Goal: Information Seeking & Learning: Learn about a topic

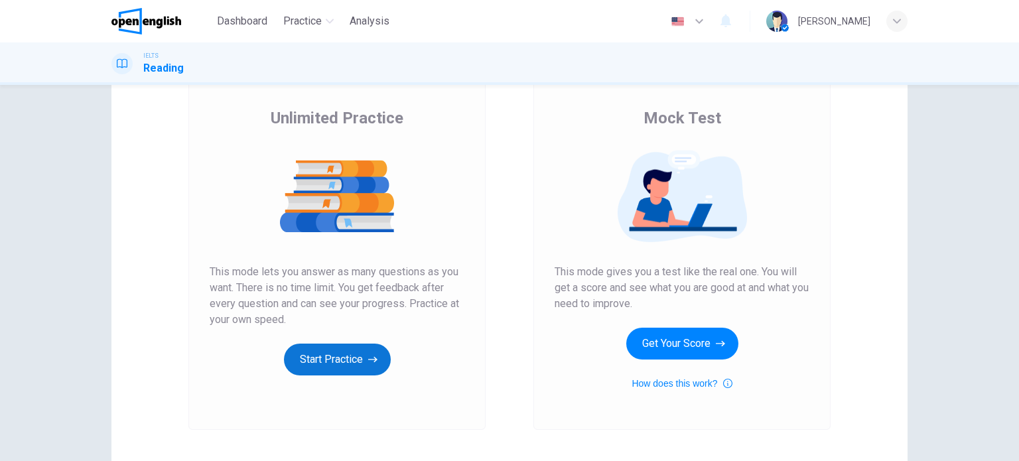
scroll to position [66, 0]
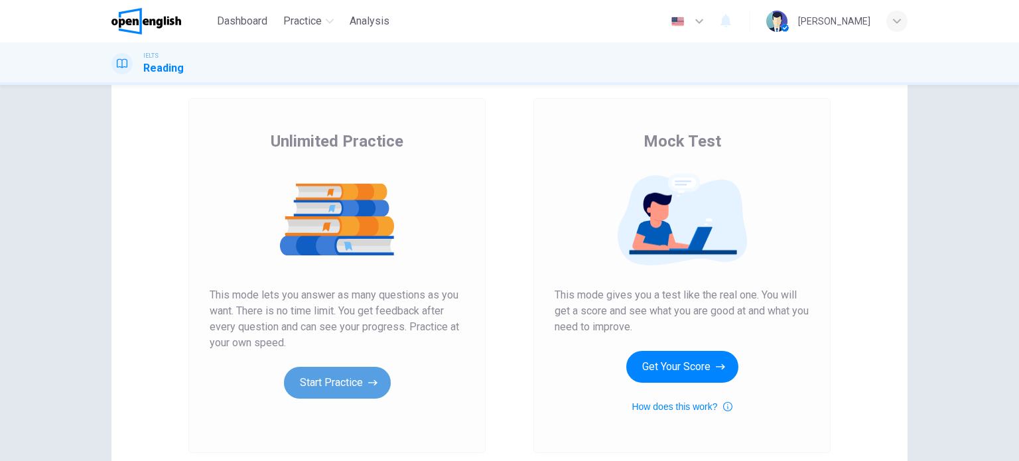
click at [326, 380] on button "Start Practice" at bounding box center [337, 383] width 107 height 32
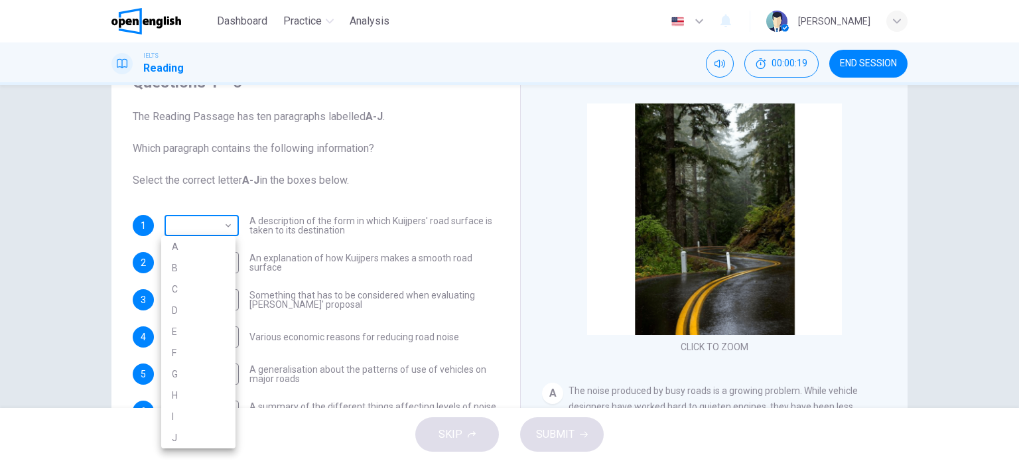
click at [228, 224] on body "This site uses cookies, as explained in our Privacy Policy . If you agree to th…" at bounding box center [509, 230] width 1019 height 461
click at [250, 201] on div at bounding box center [509, 230] width 1019 height 461
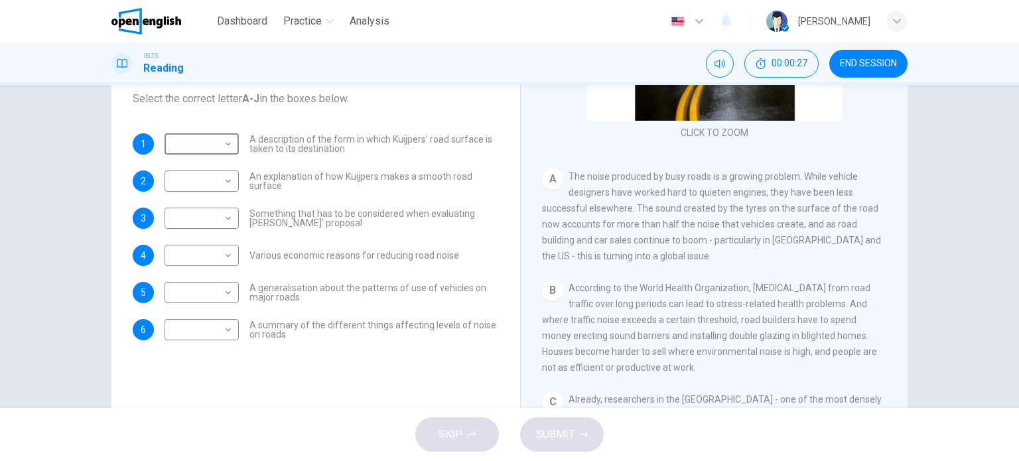
scroll to position [125, 0]
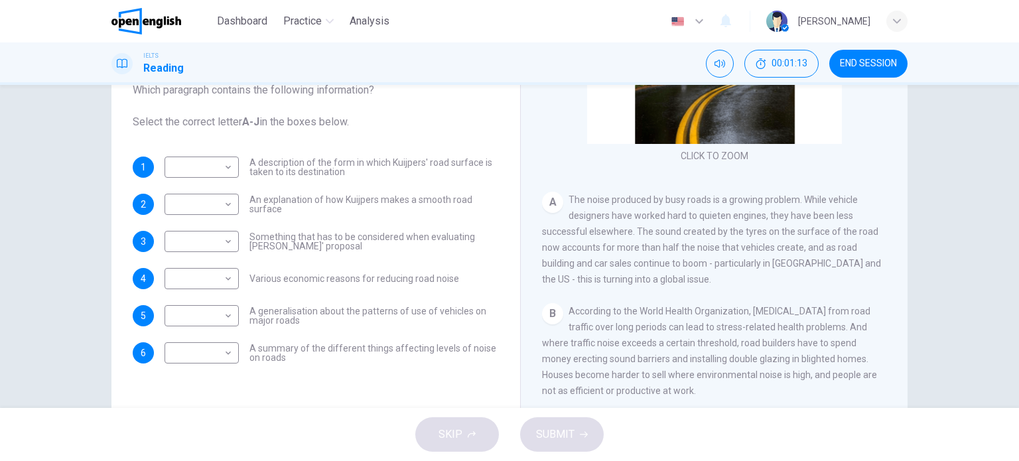
drag, startPoint x: 343, startPoint y: 172, endPoint x: 289, endPoint y: 166, distance: 54.7
click at [289, 166] on span "A description of the form in which Kuijpers' road surface is taken to its desti…" at bounding box center [373, 167] width 249 height 19
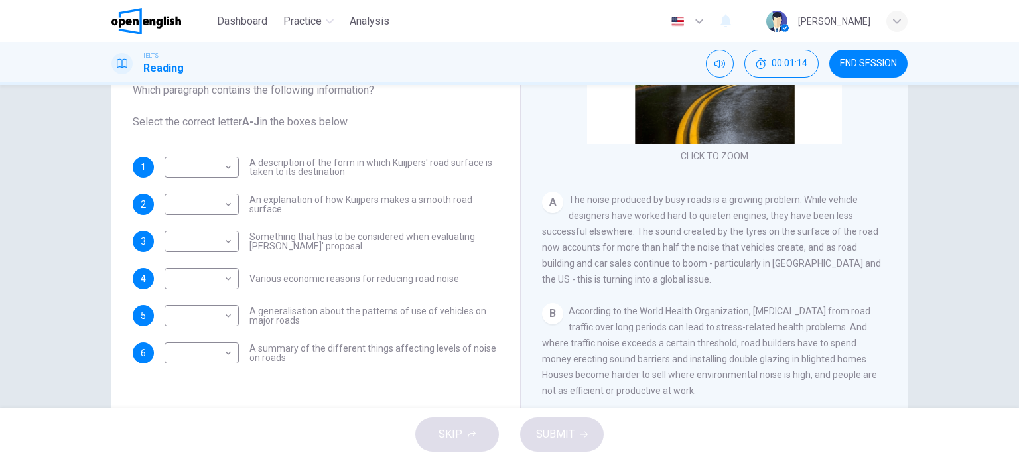
click at [289, 166] on span "A description of the form in which Kuijpers' road surface is taken to its desti…" at bounding box center [373, 167] width 249 height 19
drag, startPoint x: 340, startPoint y: 174, endPoint x: 304, endPoint y: 167, distance: 37.2
click at [304, 167] on span "A description of the form in which Kuijpers' road surface is taken to its desti…" at bounding box center [373, 167] width 249 height 19
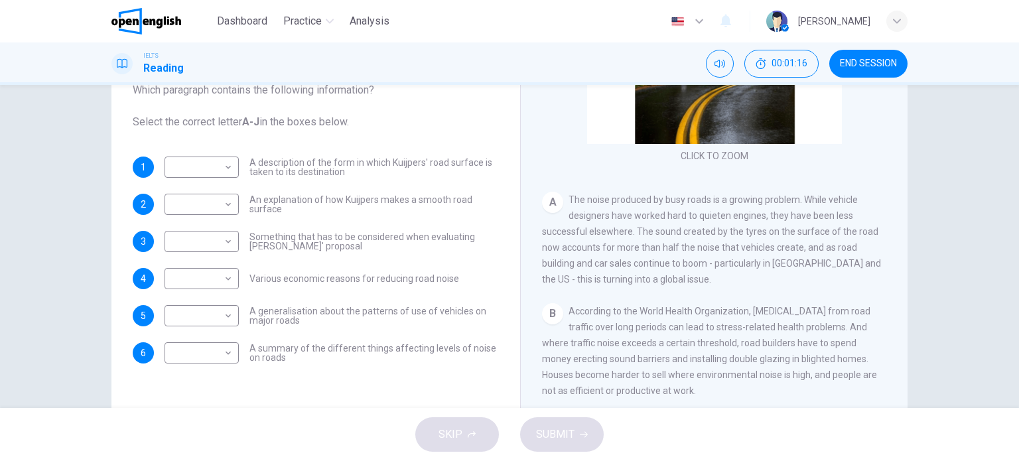
click at [305, 167] on span "A description of the form in which Kuijpers' road surface is taken to its desti…" at bounding box center [373, 167] width 249 height 19
drag, startPoint x: 305, startPoint y: 167, endPoint x: 284, endPoint y: 169, distance: 20.7
click at [303, 169] on span "A description of the form in which Kuijpers' road surface is taken to its desti…" at bounding box center [373, 167] width 249 height 19
drag, startPoint x: 246, startPoint y: 162, endPoint x: 350, endPoint y: 172, distance: 104.6
click at [350, 172] on span "A description of the form in which Kuijpers' road surface is taken to its desti…" at bounding box center [373, 167] width 249 height 19
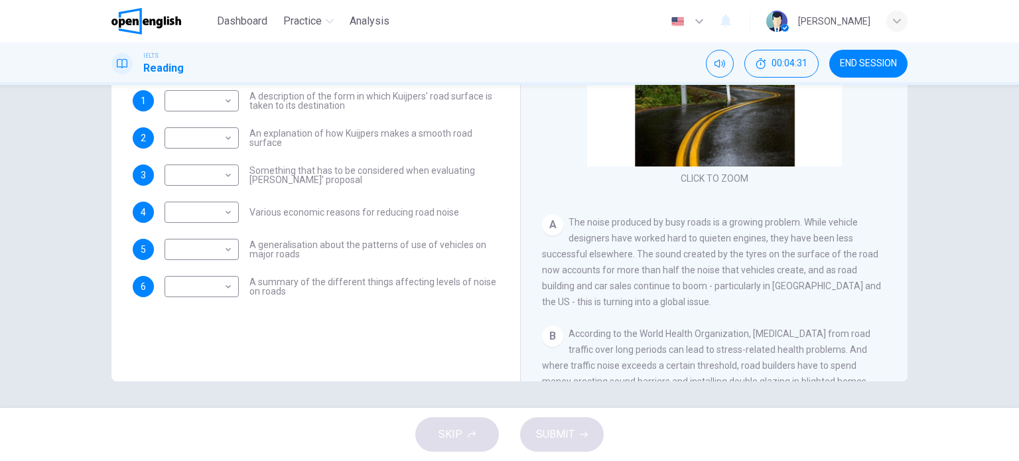
scroll to position [66, 0]
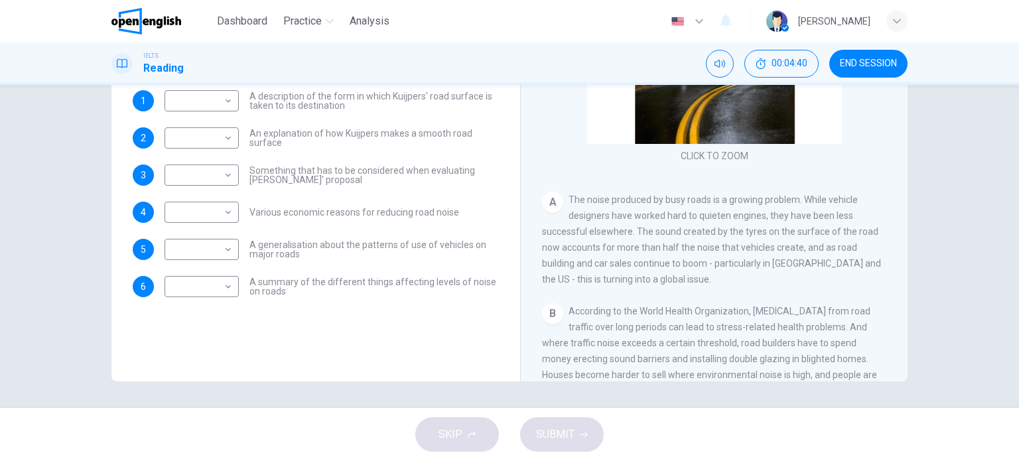
click at [707, 257] on div "A The noise produced by busy roads is a growing problem. While vehicle designer…" at bounding box center [714, 240] width 345 height 96
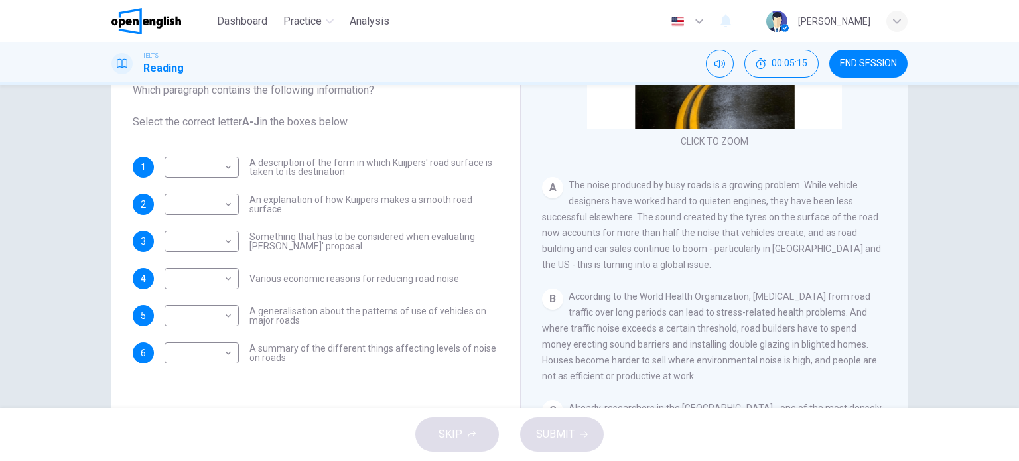
scroll to position [199, 0]
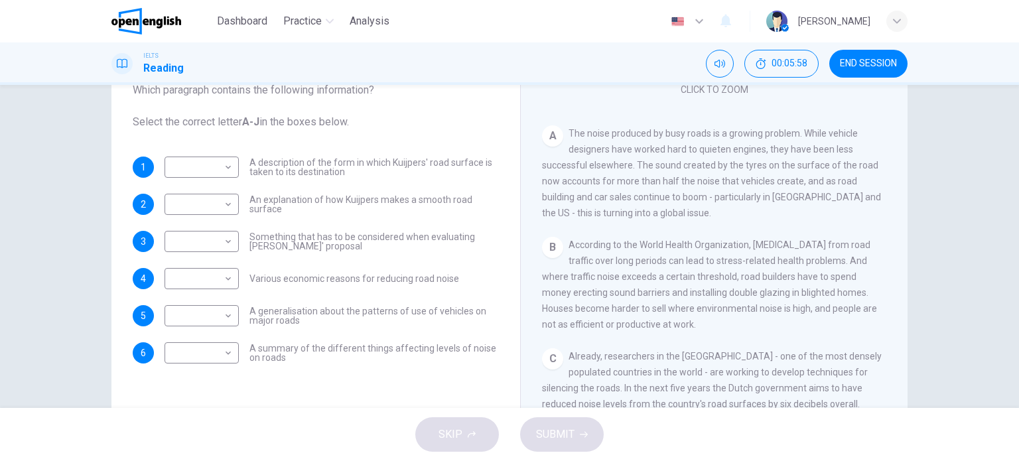
click at [770, 270] on span "According to the World Health Organization, [MEDICAL_DATA] from road traffic ov…" at bounding box center [709, 285] width 335 height 90
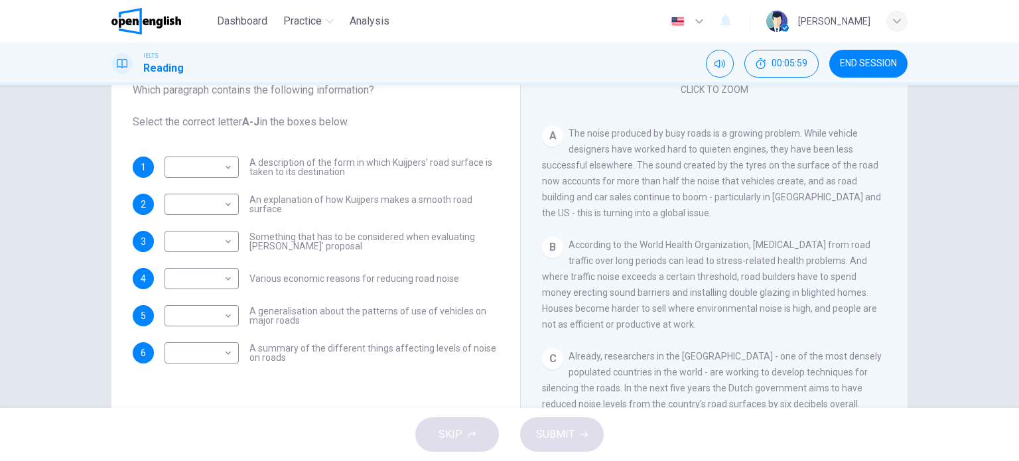
click at [770, 270] on span "According to the World Health Organization, [MEDICAL_DATA] from road traffic ov…" at bounding box center [709, 285] width 335 height 90
click at [220, 352] on body "This site uses cookies, as explained in our Privacy Policy . If you agree to th…" at bounding box center [509, 230] width 1019 height 461
click at [219, 277] on li "B" at bounding box center [198, 269] width 74 height 21
type input "*"
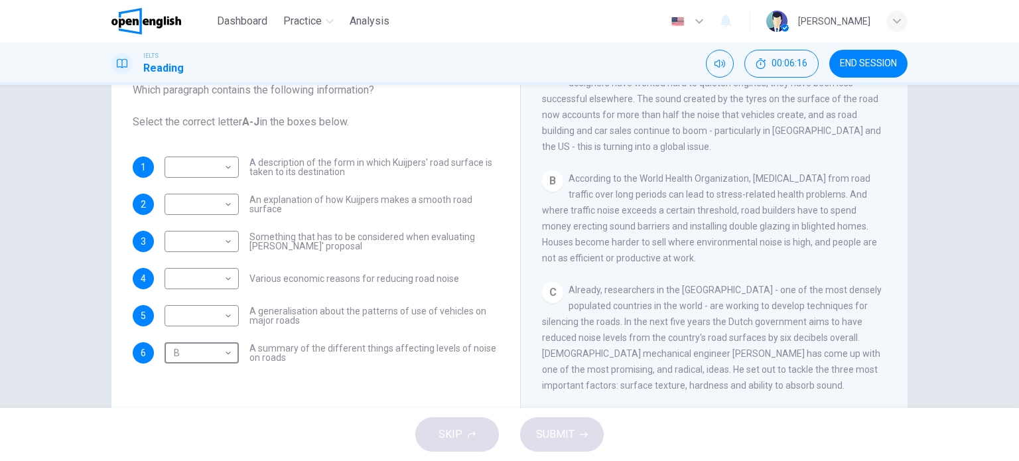
scroll to position [332, 0]
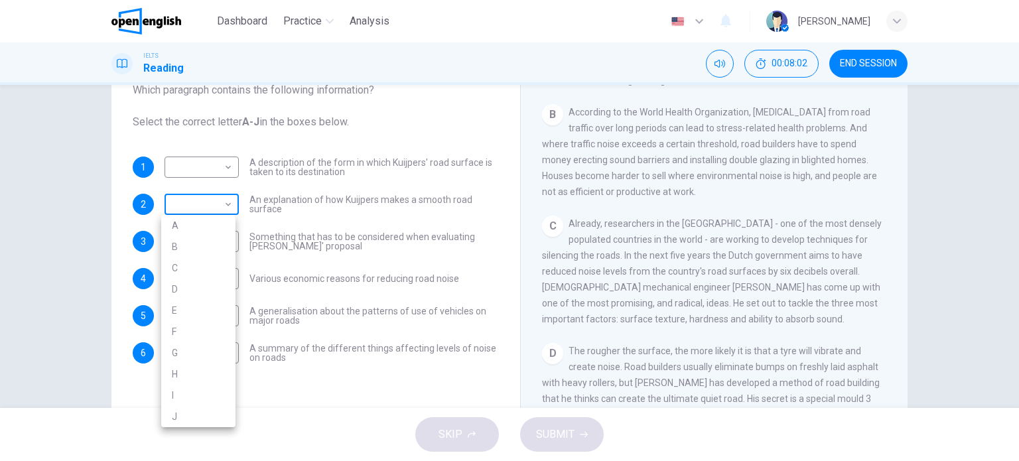
click at [223, 209] on body "This site uses cookies, as explained in our Privacy Policy . If you agree to th…" at bounding box center [509, 230] width 1019 height 461
click at [214, 270] on li "C" at bounding box center [198, 267] width 74 height 21
type input "*"
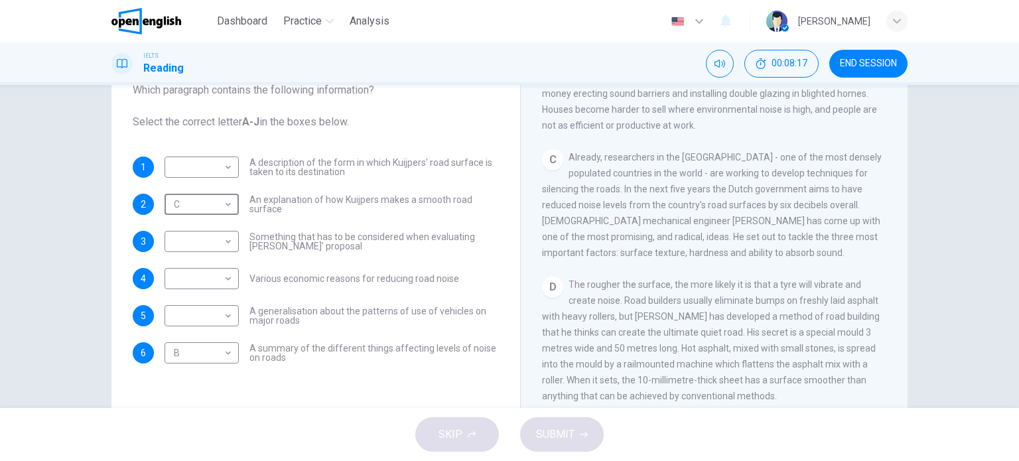
scroll to position [464, 0]
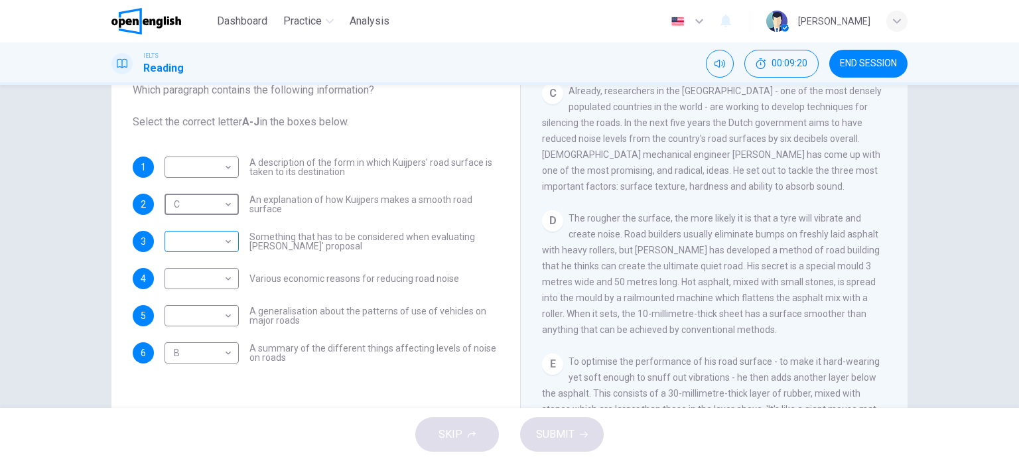
click at [220, 245] on body "This site uses cookies, as explained in our Privacy Policy . If you agree to th…" at bounding box center [509, 230] width 1019 height 461
click at [207, 288] on li "C" at bounding box center [198, 291] width 74 height 21
type input "*"
click at [207, 208] on body "This site uses cookies, as explained in our Privacy Policy . If you agree to th…" at bounding box center [509, 230] width 1019 height 461
click at [221, 293] on li "D" at bounding box center [198, 289] width 74 height 21
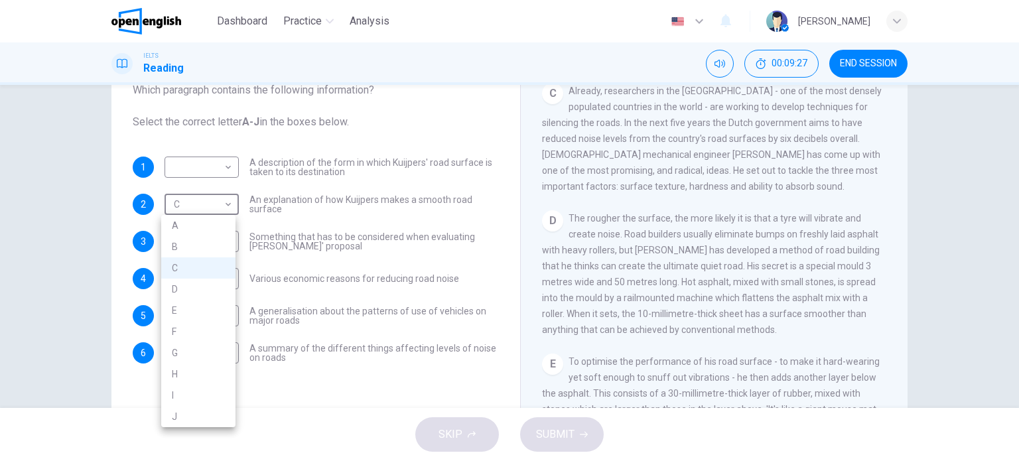
type input "*"
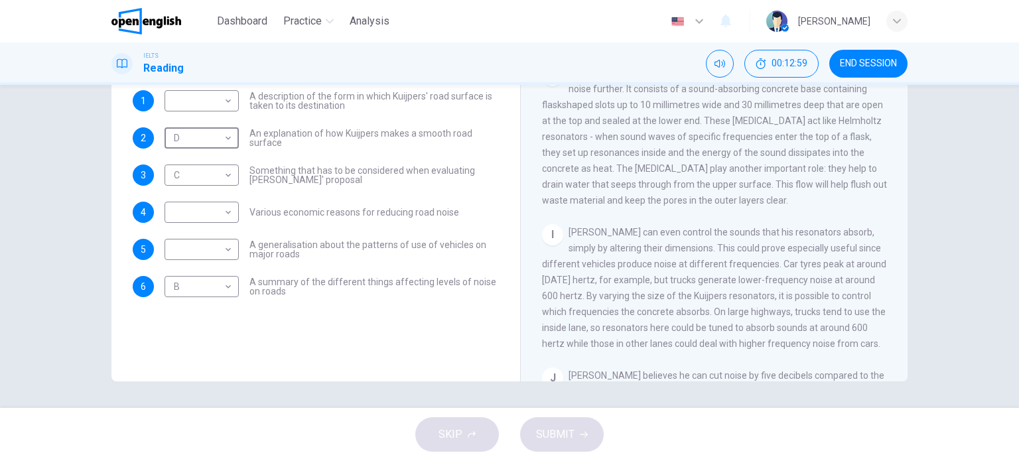
scroll to position [939, 0]
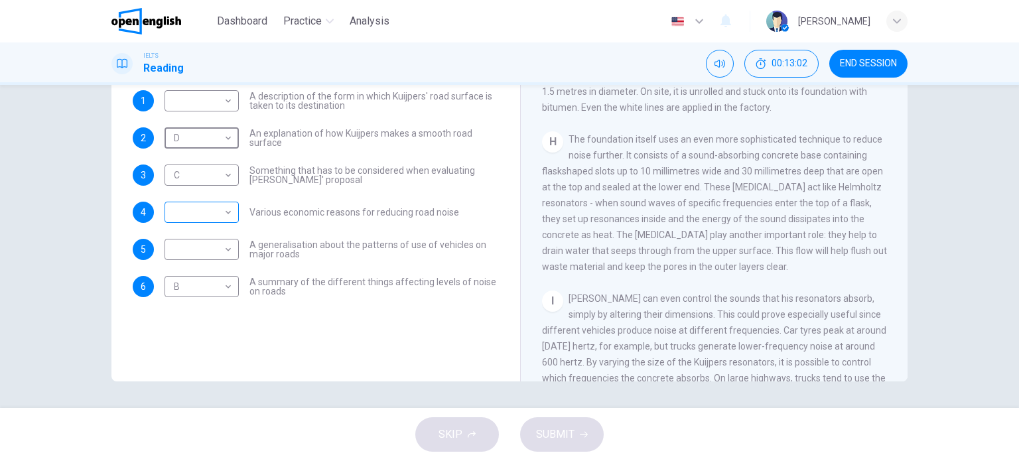
click at [218, 209] on body "This site uses cookies, as explained in our Privacy Policy . If you agree to th…" at bounding box center [509, 230] width 1019 height 461
click at [183, 376] on li "H" at bounding box center [198, 382] width 74 height 21
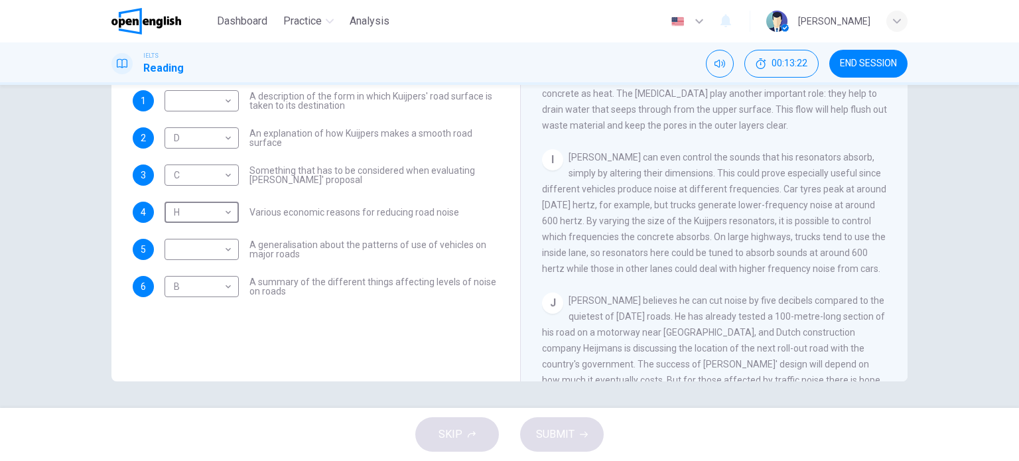
scroll to position [1138, 0]
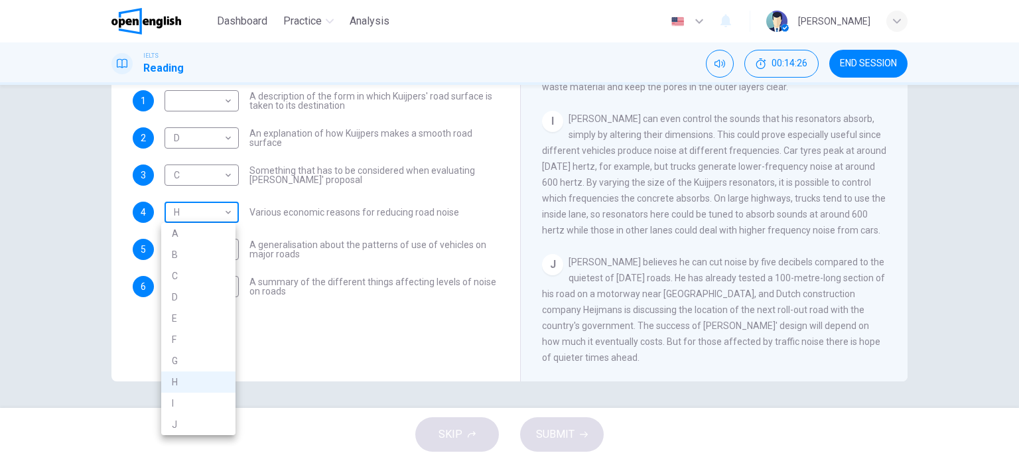
click at [223, 217] on body "This site uses cookies, as explained in our Privacy Policy . If you agree to th…" at bounding box center [509, 230] width 1019 height 461
click at [202, 429] on li "J" at bounding box center [198, 424] width 74 height 21
type input "*"
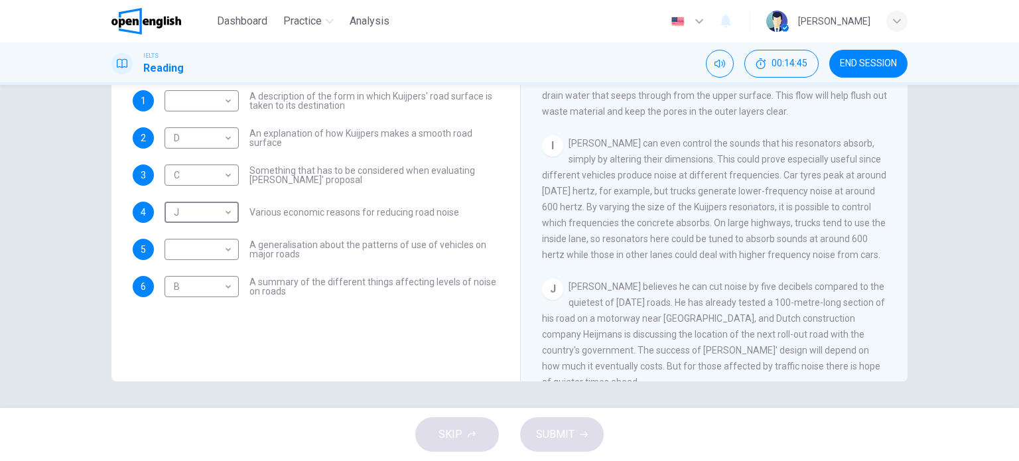
scroll to position [1072, 0]
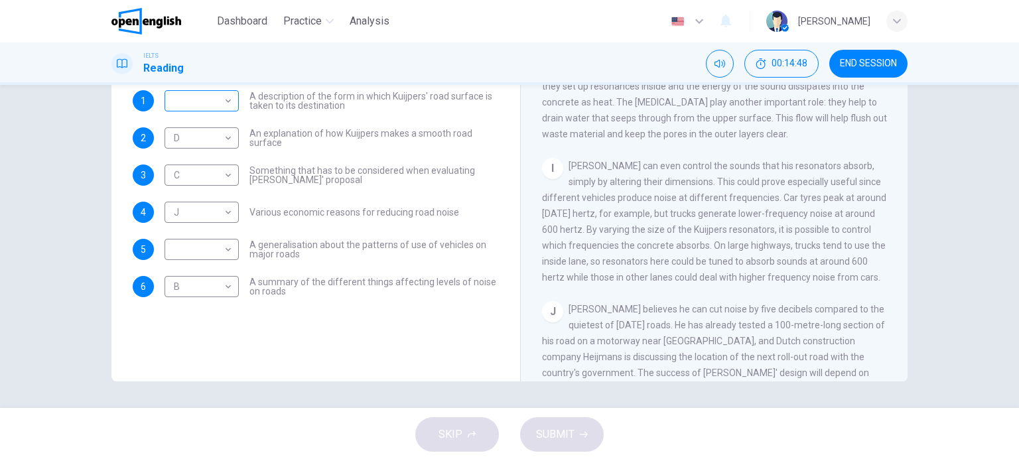
click at [232, 102] on div "​ ​" at bounding box center [202, 100] width 74 height 21
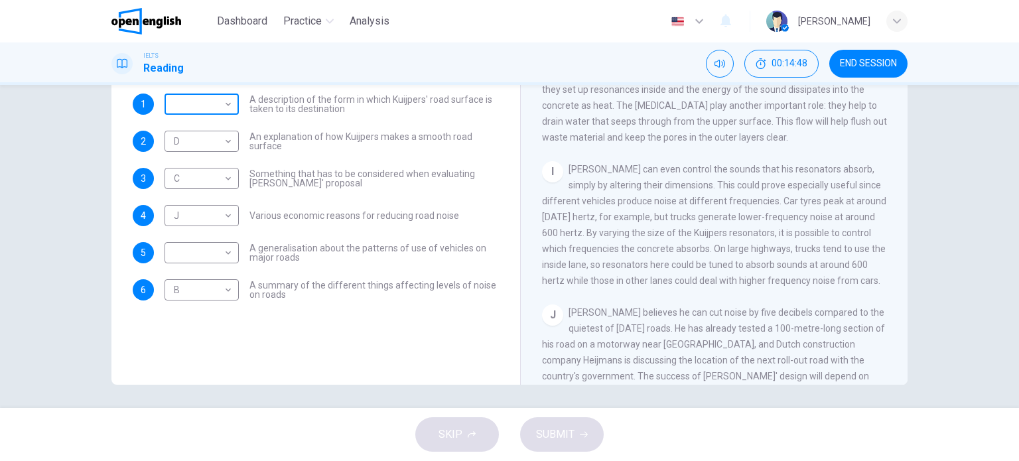
click at [215, 100] on body "This site uses cookies, as explained in our Privacy Policy . If you agree to th…" at bounding box center [509, 230] width 1019 height 461
click at [203, 127] on li "A" at bounding box center [198, 125] width 74 height 21
type input "*"
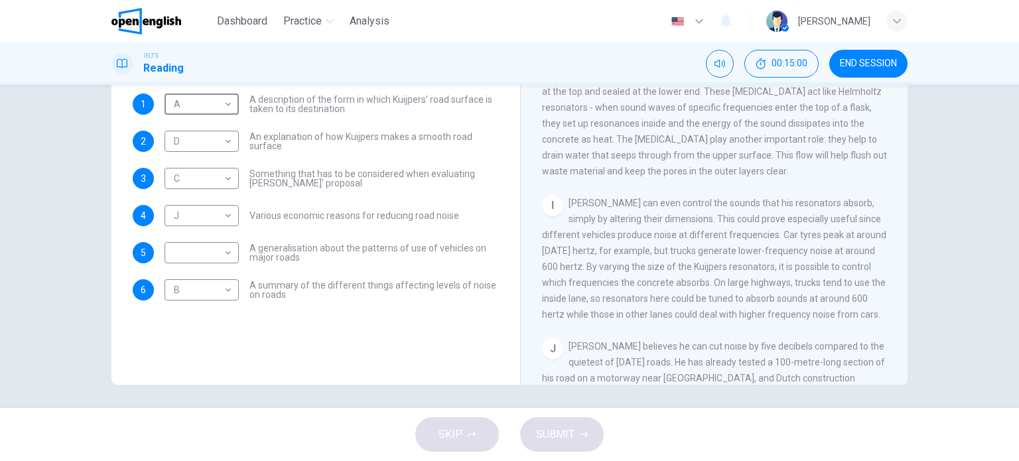
scroll to position [1138, 0]
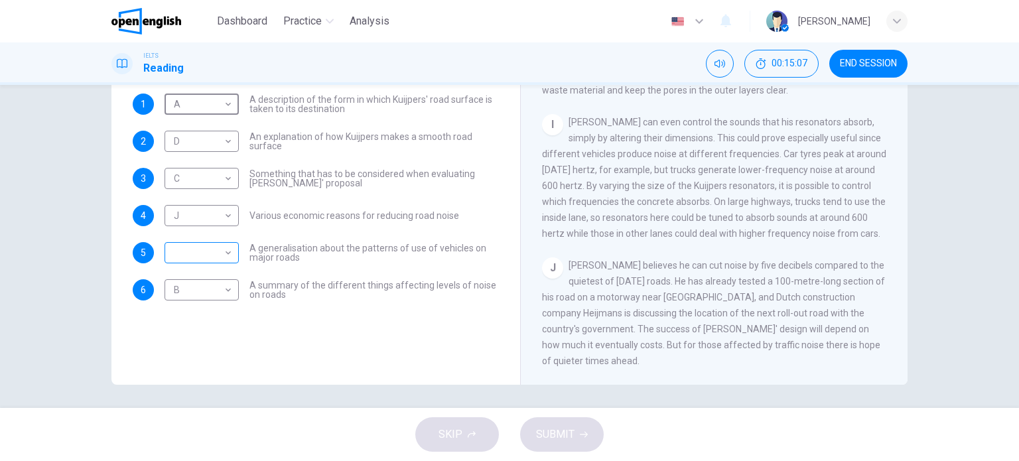
click at [225, 252] on body "This site uses cookies, as explained in our Privacy Policy . If you agree to th…" at bounding box center [509, 230] width 1019 height 461
click at [188, 416] on li "I" at bounding box center [198, 418] width 74 height 21
type input "*"
click at [568, 427] on span "SUBMIT" at bounding box center [555, 434] width 38 height 19
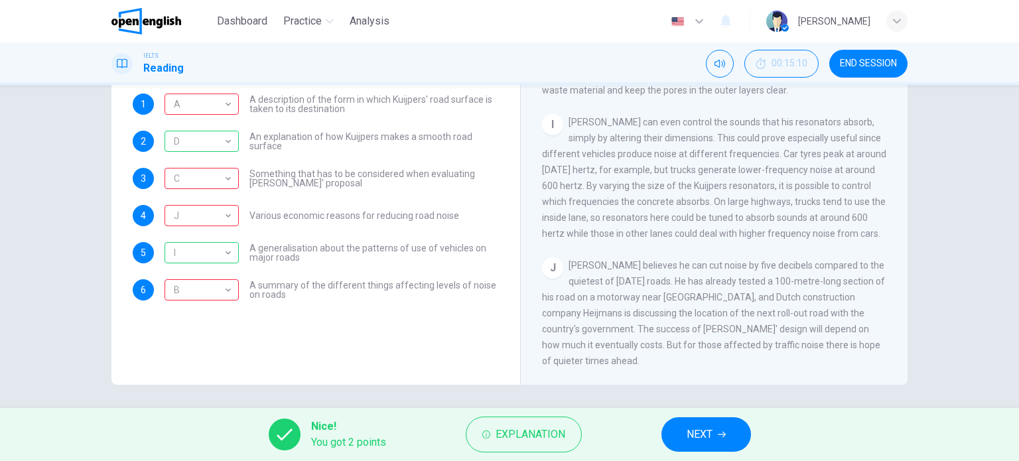
scroll to position [1072, 0]
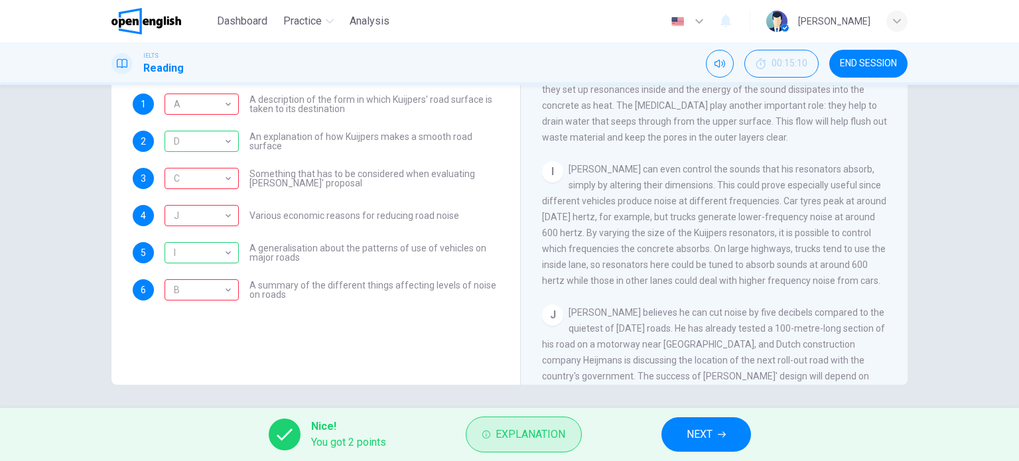
click at [563, 433] on span "Explanation" at bounding box center [531, 434] width 70 height 19
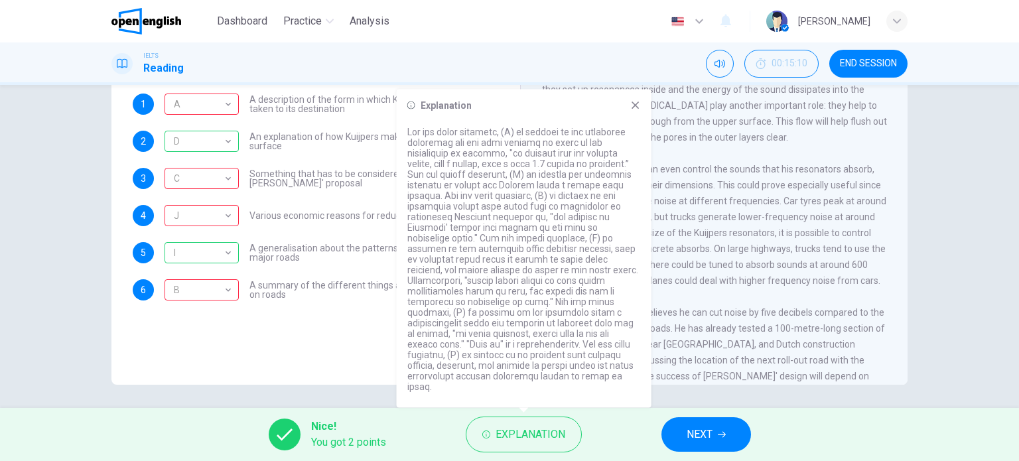
drag, startPoint x: 563, startPoint y: 160, endPoint x: 583, endPoint y: 173, distance: 24.1
click at [572, 167] on p at bounding box center [524, 259] width 234 height 265
drag, startPoint x: 500, startPoint y: 162, endPoint x: 518, endPoint y: 166, distance: 17.7
click at [506, 165] on p at bounding box center [524, 259] width 234 height 265
click at [320, 189] on div "1 A * ​ A description of the form in which Kuijpers' road surface is taken to i…" at bounding box center [316, 197] width 366 height 207
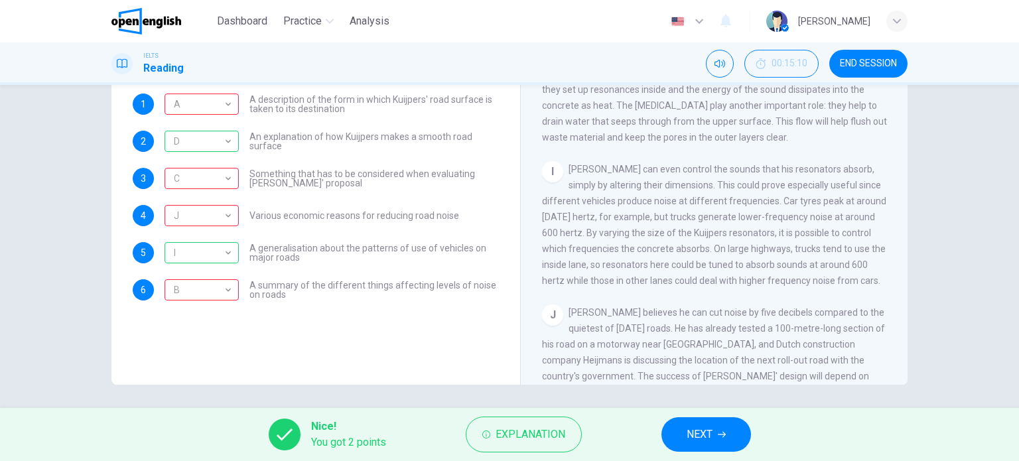
click at [705, 435] on span "NEXT" at bounding box center [700, 434] width 26 height 19
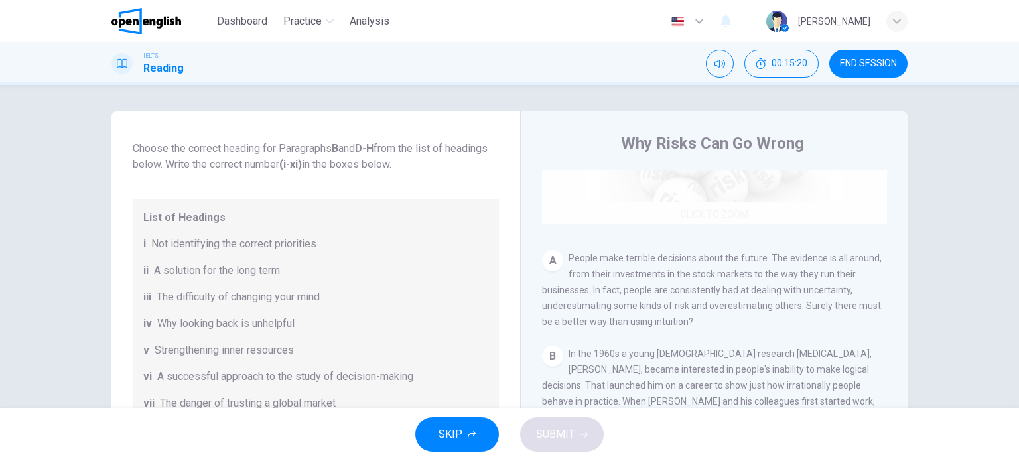
scroll to position [265, 0]
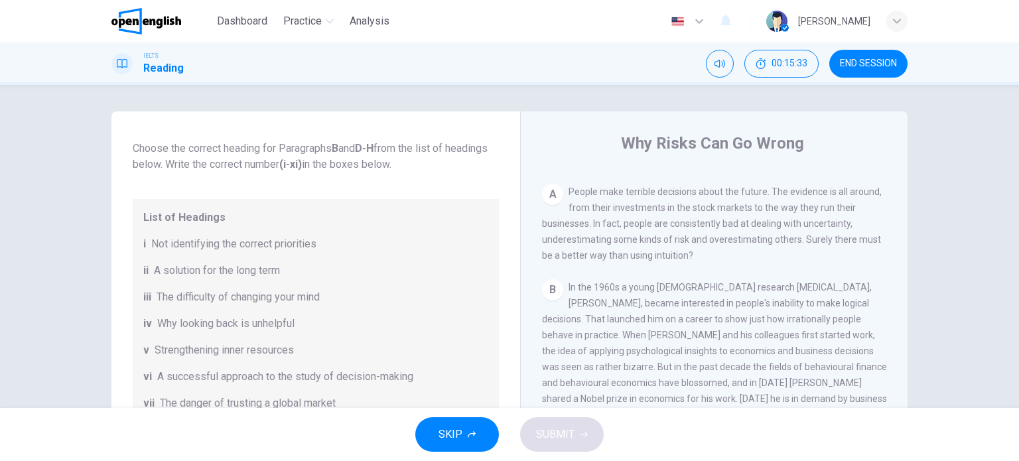
click at [462, 145] on span "Reading Passage 1 has nine paragraphs A-I Choose the correct heading for Paragr…" at bounding box center [316, 141] width 366 height 64
click at [429, 148] on span "Reading Passage 1 has nine paragraphs A-I Choose the correct heading for Paragr…" at bounding box center [316, 141] width 366 height 64
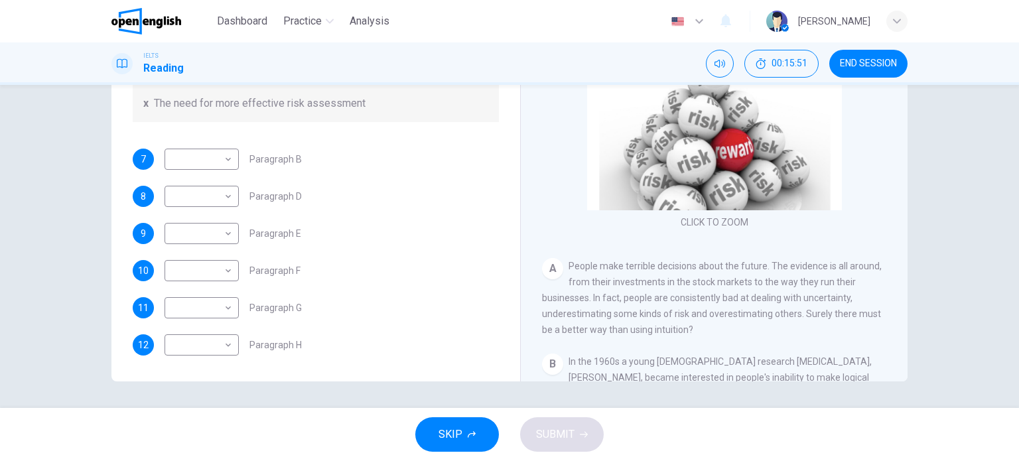
scroll to position [66, 0]
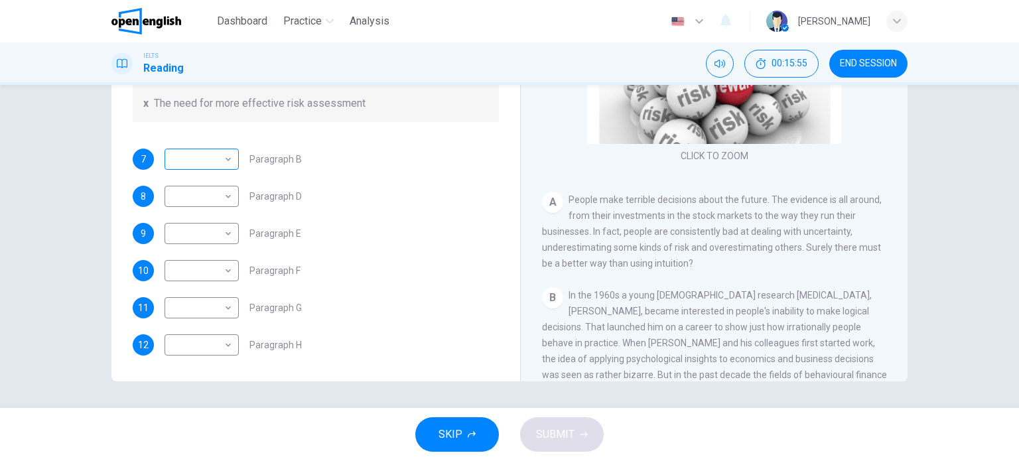
click at [224, 165] on body "This site uses cookies, as explained in our Privacy Policy . If you agree to th…" at bounding box center [509, 230] width 1019 height 461
click at [307, 168] on div at bounding box center [509, 230] width 1019 height 461
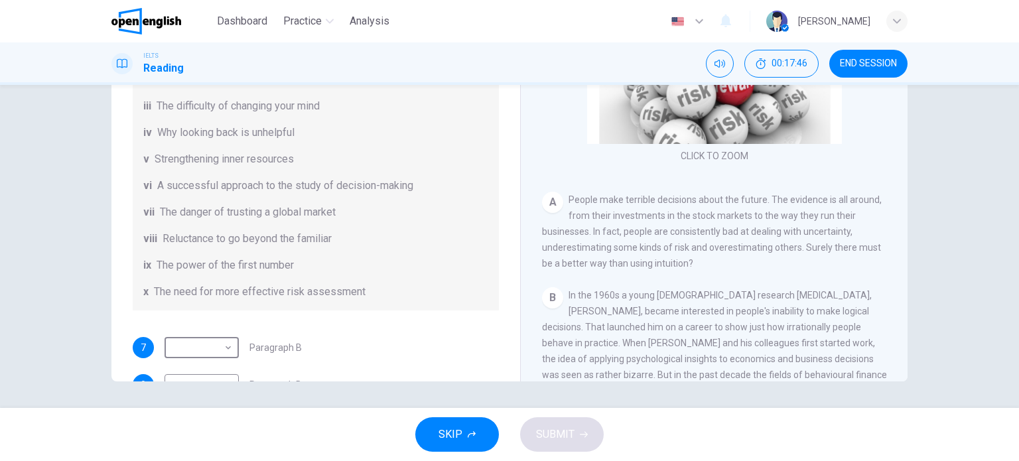
click at [232, 156] on span "Strengthening inner resources" at bounding box center [224, 159] width 139 height 16
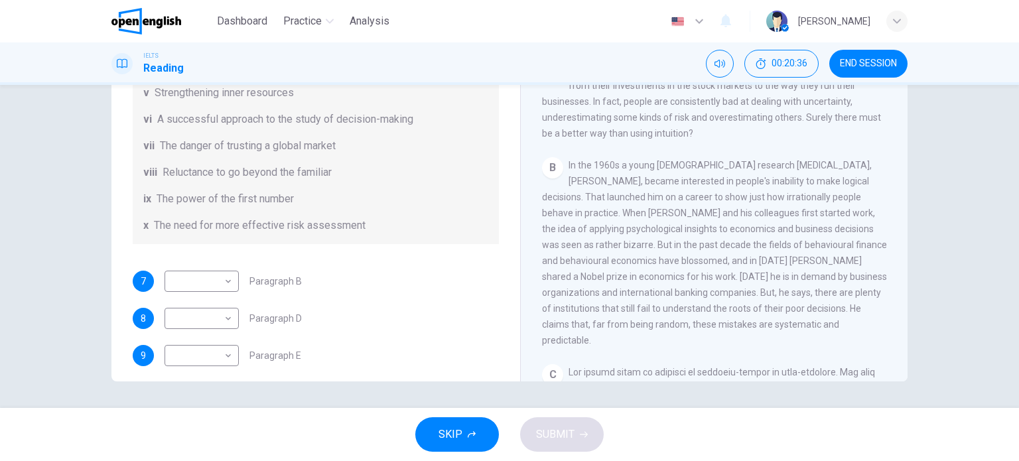
scroll to position [199, 0]
click at [672, 182] on span "In the 1960s a young [DEMOGRAPHIC_DATA] research [MEDICAL_DATA], [PERSON_NAME],…" at bounding box center [714, 250] width 345 height 186
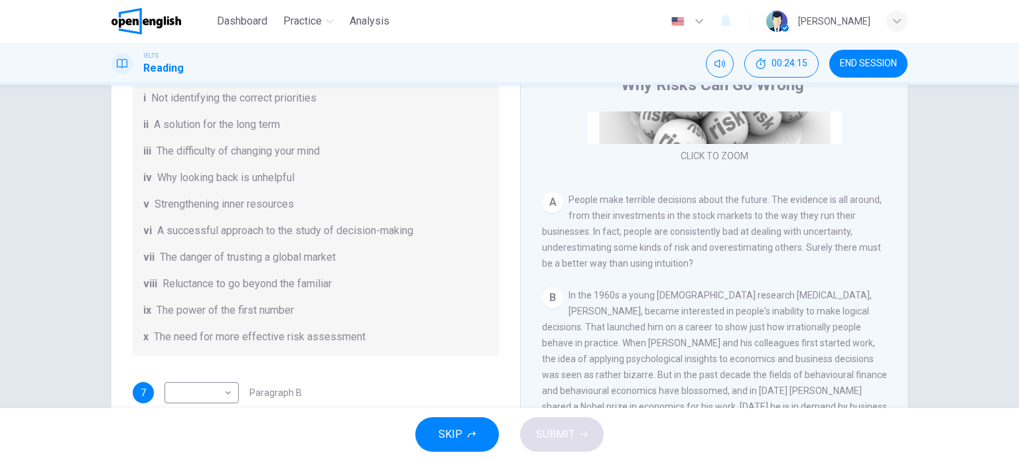
scroll to position [133, 0]
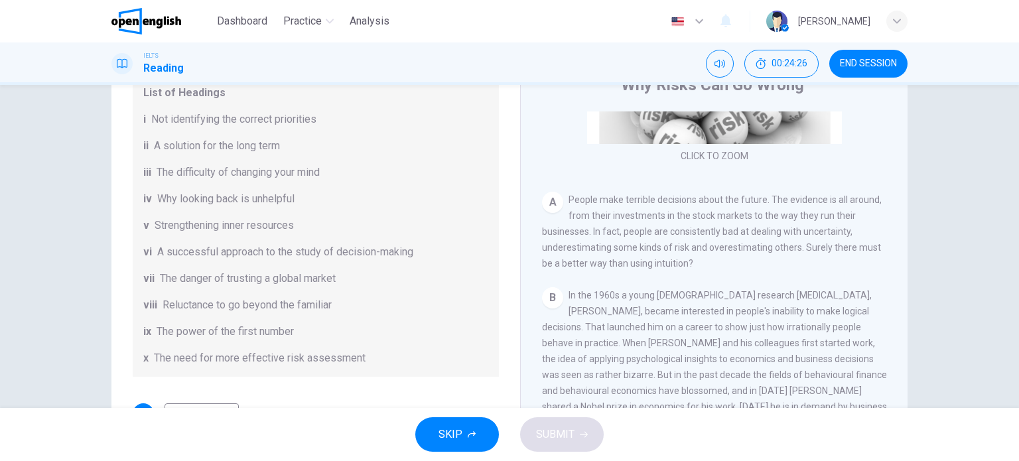
click at [45, 216] on div "Questions 7 - 12 Reading Passage 1 has nine paragraphs A-I Choose the correct h…" at bounding box center [509, 246] width 1019 height 323
click at [90, 217] on div "Questions 7 - 12 Reading Passage 1 has nine paragraphs A-I Choose the correct h…" at bounding box center [509, 283] width 839 height 461
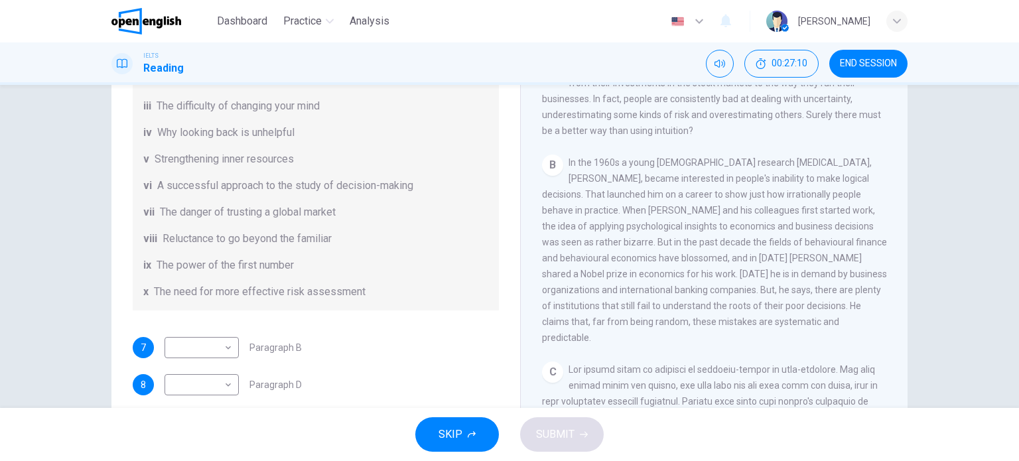
scroll to position [199, 0]
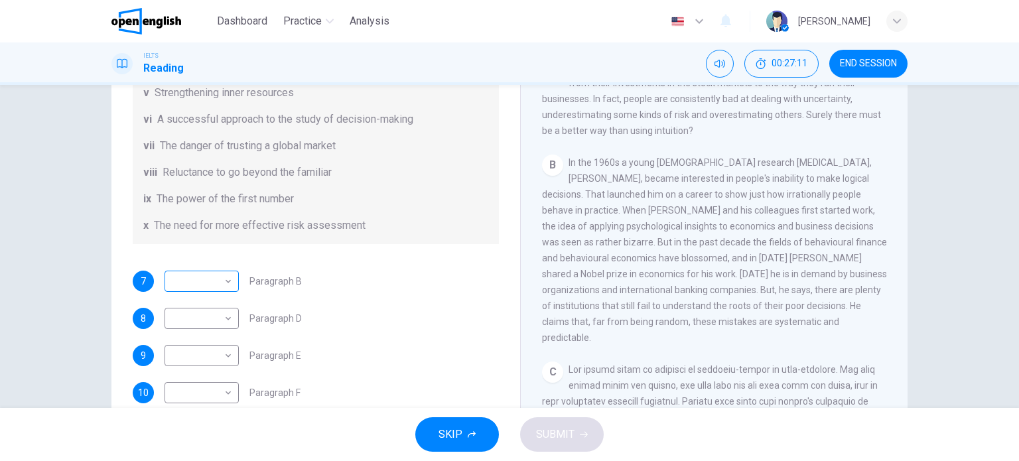
click at [218, 285] on body "This site uses cookies, as explained in our Privacy Policy . If you agree to th…" at bounding box center [509, 230] width 1019 height 461
click at [202, 352] on li "vi" at bounding box center [198, 354] width 74 height 21
type input "**"
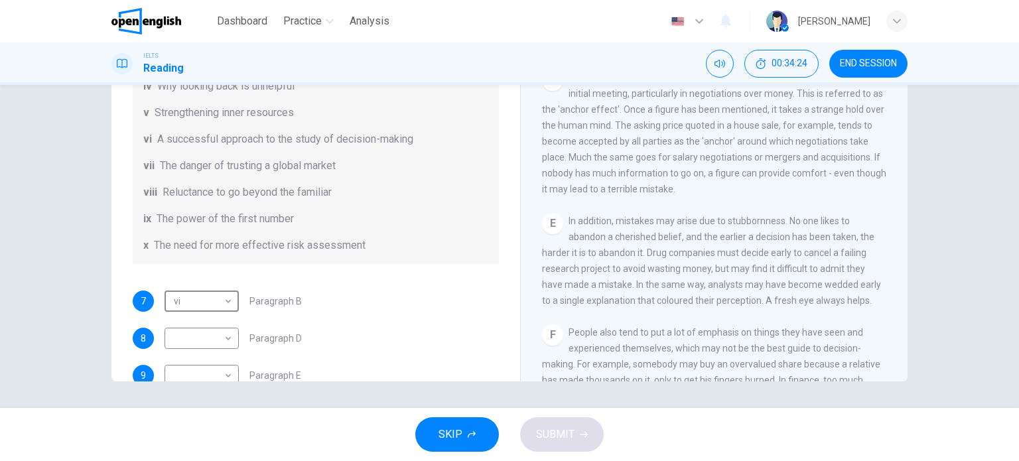
scroll to position [133, 0]
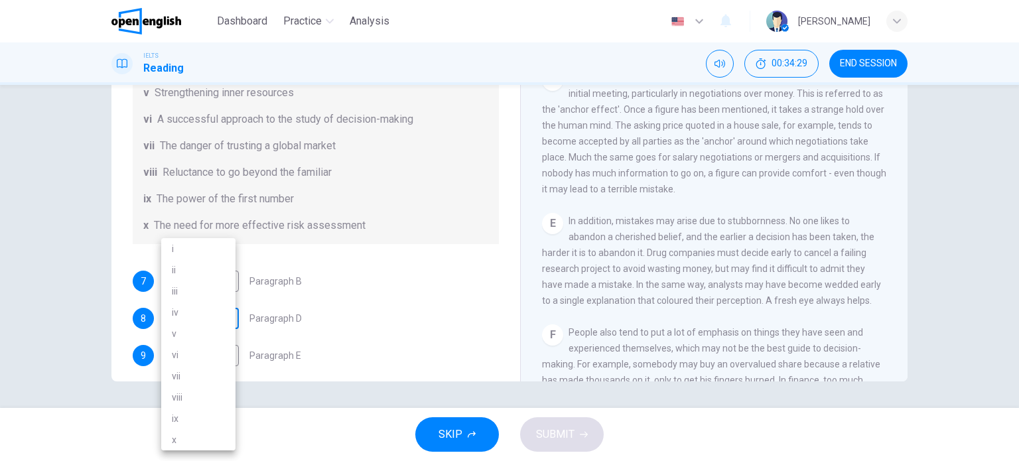
click at [228, 318] on body "This site uses cookies, as explained in our Privacy Policy . If you agree to th…" at bounding box center [509, 230] width 1019 height 461
click at [191, 417] on li "ix" at bounding box center [198, 418] width 74 height 21
type input "**"
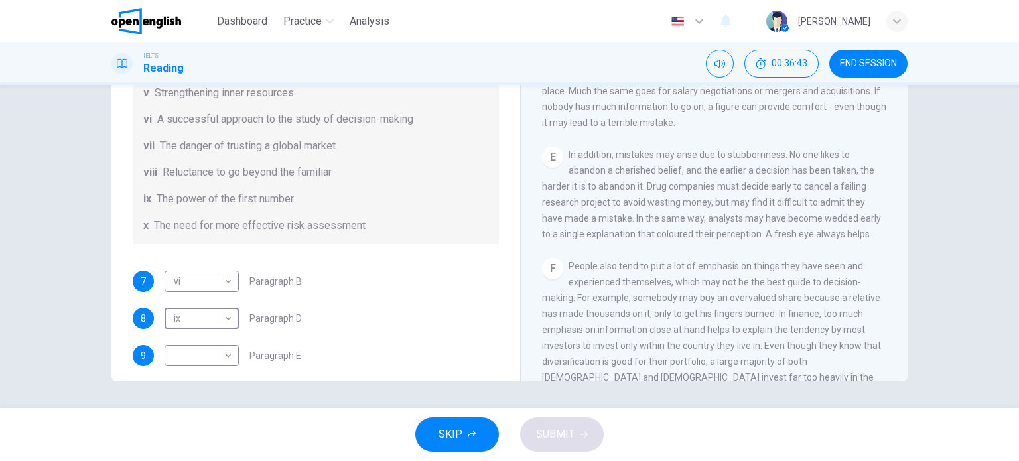
click at [682, 222] on span "In addition, mistakes may arise due to stubbornness. No one likes to abandon a …" at bounding box center [711, 194] width 339 height 90
click at [782, 240] on span "In addition, mistakes may arise due to stubbornness. No one likes to abandon a …" at bounding box center [711, 194] width 339 height 90
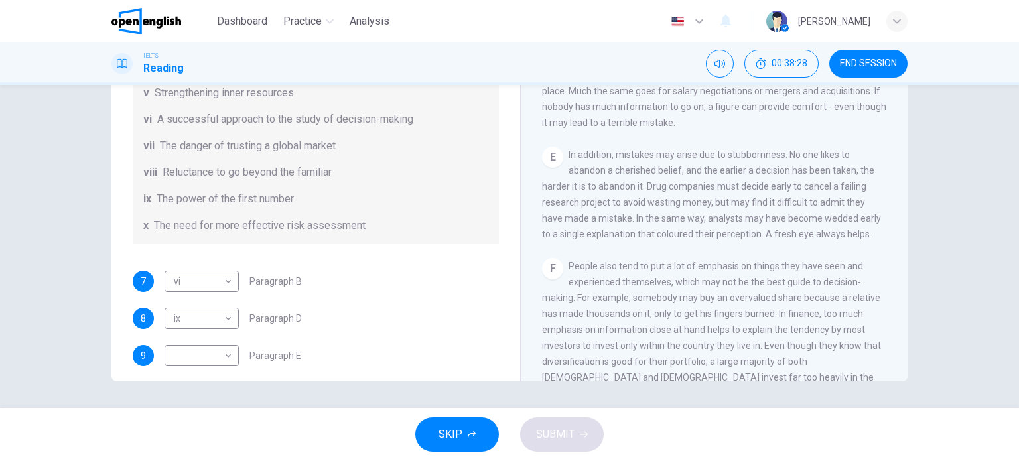
click at [782, 240] on span "In addition, mistakes may arise due to stubbornness. No one likes to abandon a …" at bounding box center [711, 194] width 339 height 90
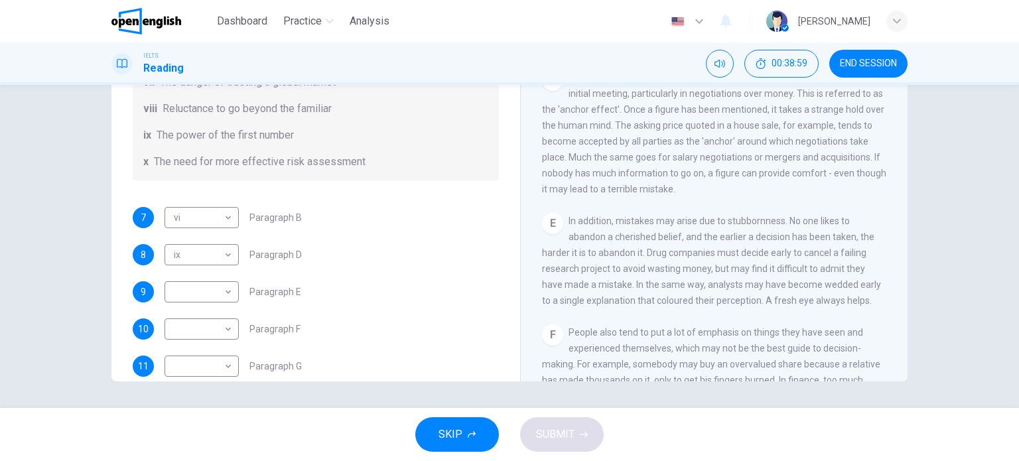
scroll to position [199, 0]
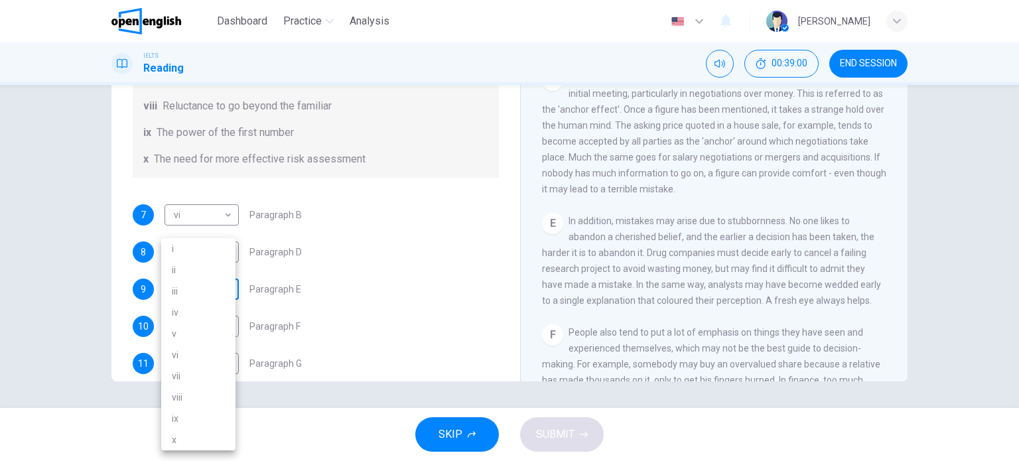
click at [225, 289] on body "This site uses cookies, as explained in our Privacy Policy . If you agree to th…" at bounding box center [509, 230] width 1019 height 461
click at [196, 316] on li "iv" at bounding box center [198, 312] width 74 height 21
type input "**"
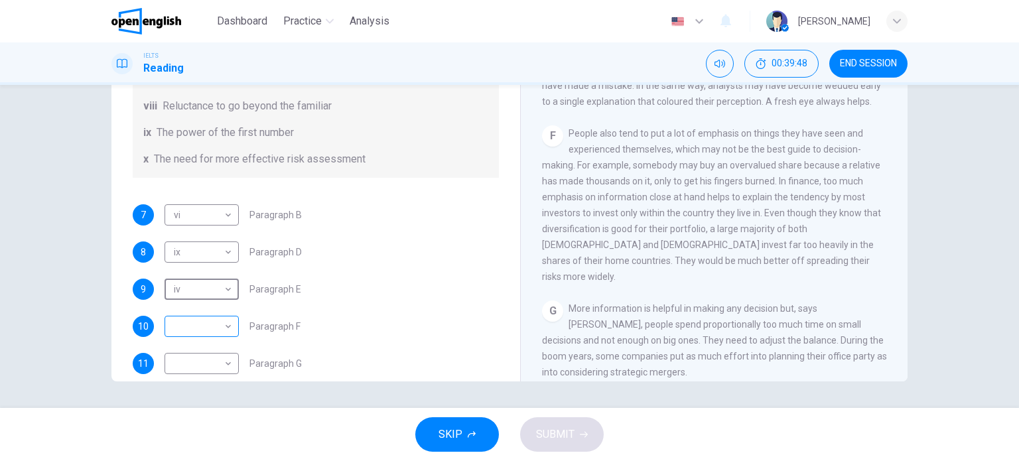
click at [210, 326] on body "This site uses cookies, as explained in our Privacy Policy . If you agree to th…" at bounding box center [509, 230] width 1019 height 461
click at [201, 393] on li "viii" at bounding box center [198, 397] width 74 height 21
type input "****"
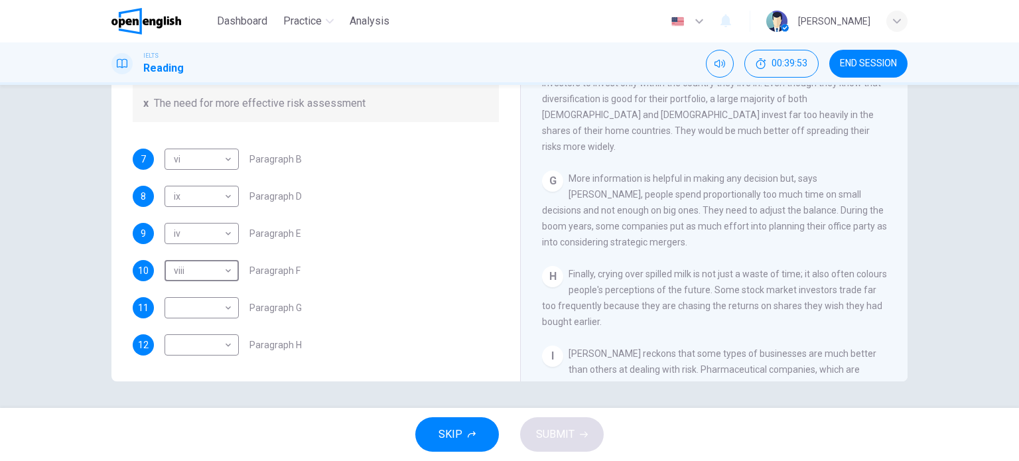
scroll to position [1062, 0]
click at [659, 245] on span "More information is helpful in making any decision but, says [PERSON_NAME], peo…" at bounding box center [714, 208] width 345 height 74
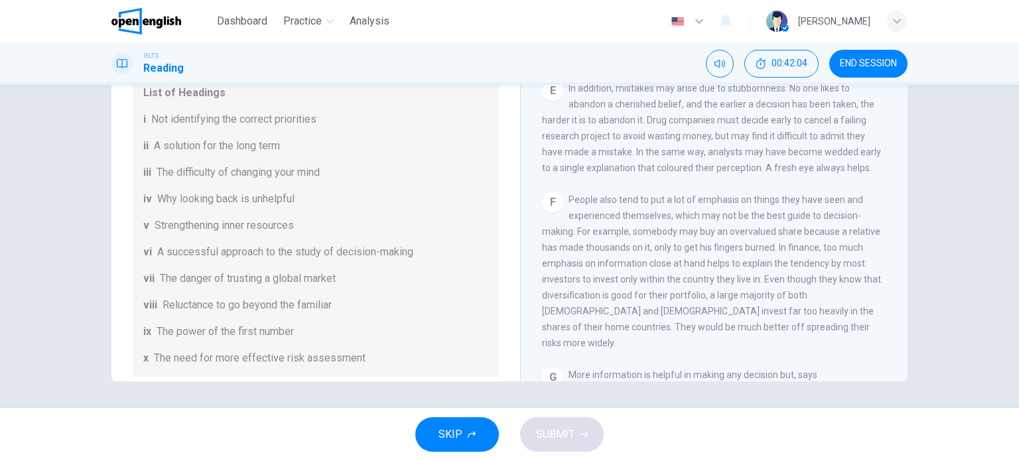
scroll to position [255, 0]
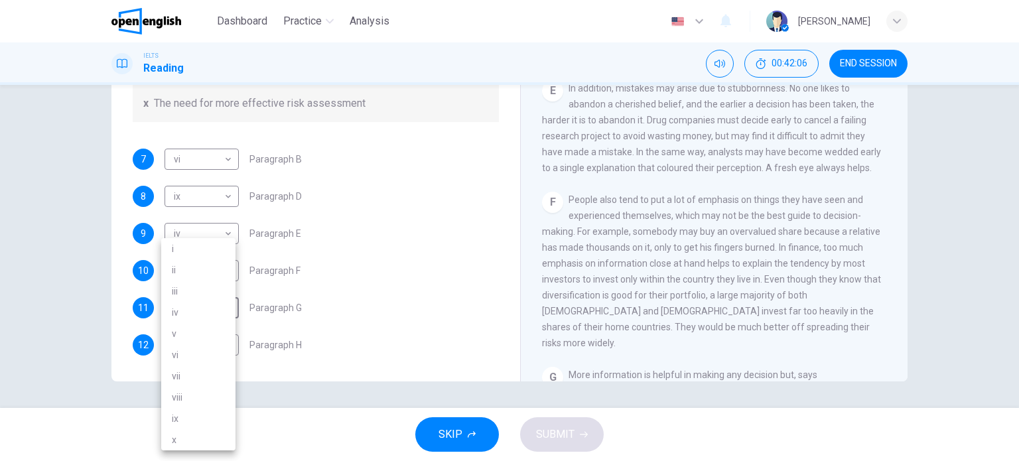
click at [229, 312] on body "This site uses cookies, as explained in our Privacy Policy . If you agree to th…" at bounding box center [509, 230] width 1019 height 461
click at [208, 275] on li "ii" at bounding box center [198, 269] width 74 height 21
type input "**"
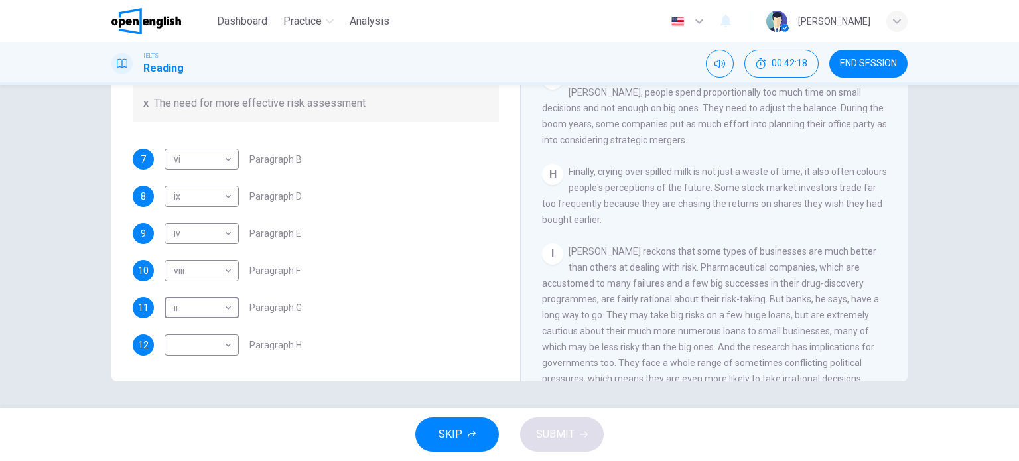
scroll to position [1138, 0]
